Goal: Task Accomplishment & Management: Manage account settings

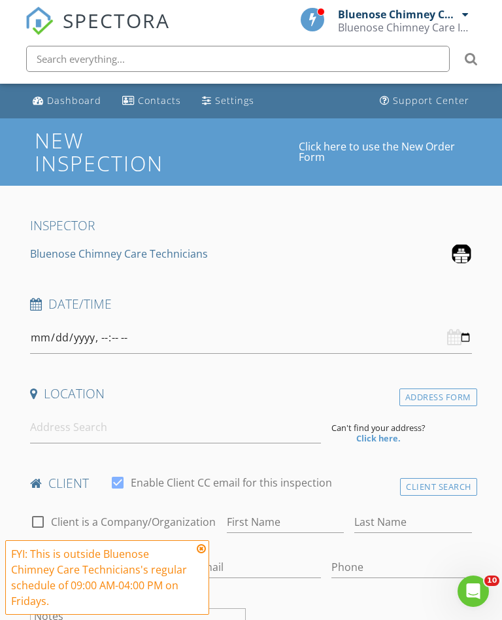
click at [95, 22] on span "SPECTORA" at bounding box center [116, 20] width 107 height 27
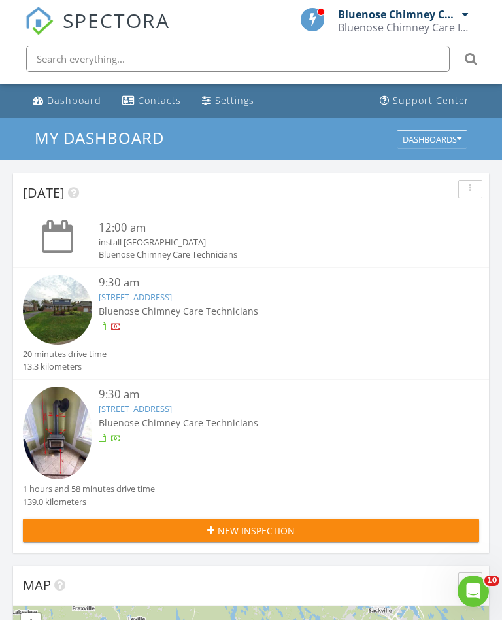
click at [132, 410] on link "762 Medway River Rd, Mill Village, NS B0J 2H0" at bounding box center [135, 409] width 73 height 12
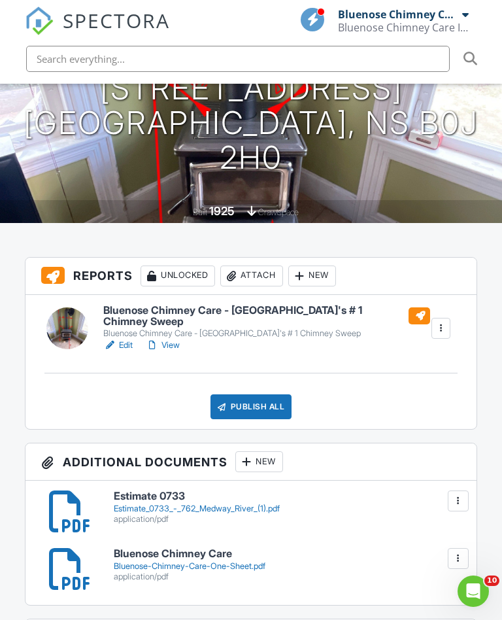
click at [250, 270] on div "Attach" at bounding box center [251, 276] width 63 height 21
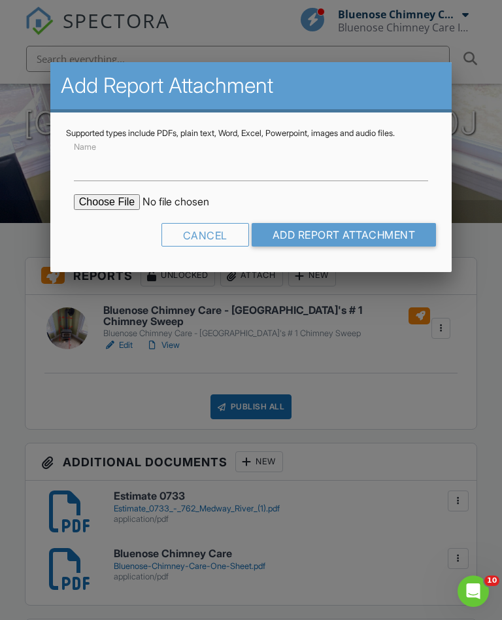
click at [103, 199] on input "file" at bounding box center [185, 202] width 222 height 16
type input "C:\fakepath\[STREET_ADDRESS] [GEOGRAPHIC_DATA]pdf"
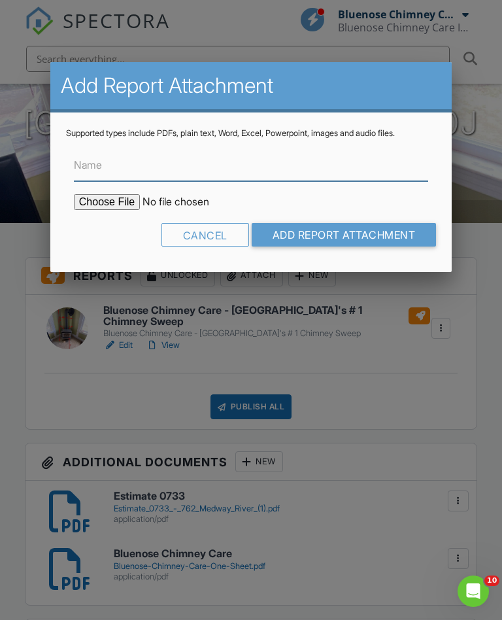
click at [94, 156] on input "Name" at bounding box center [251, 165] width 354 height 32
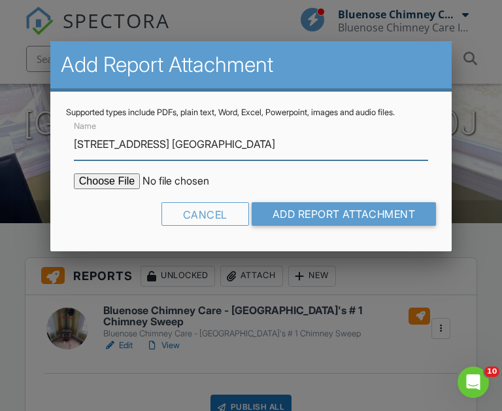
type input "[STREET_ADDRESS] [GEOGRAPHIC_DATA]"
click at [339, 214] on input "Add Report Attachment" at bounding box center [344, 214] width 185 height 24
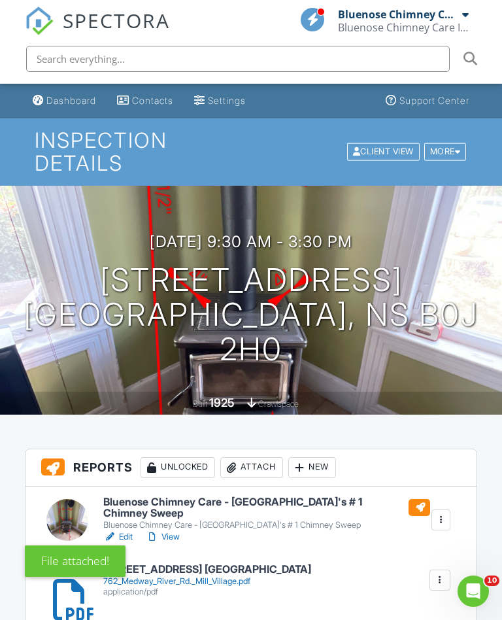
click at [166, 538] on link "View" at bounding box center [163, 536] width 34 height 13
